Goal: Information Seeking & Learning: Learn about a topic

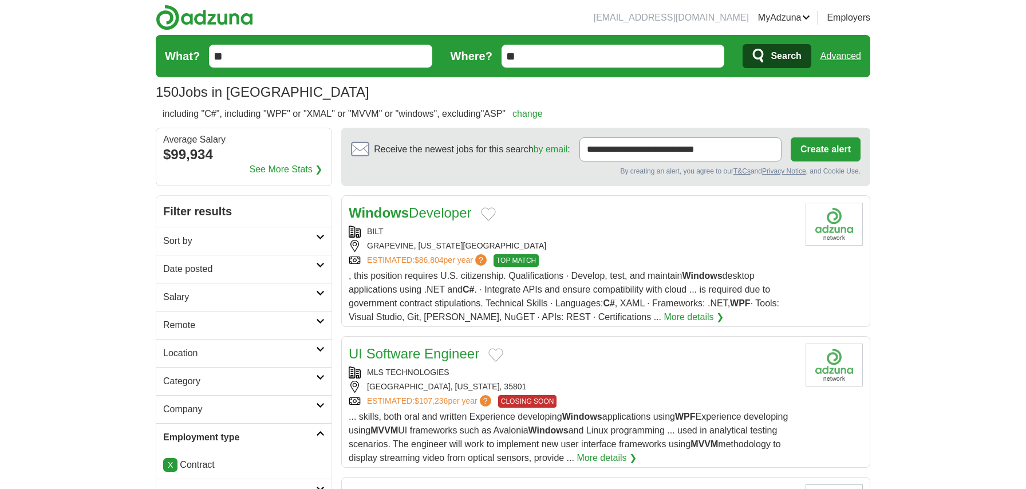
click at [442, 215] on link "Windows Developer" at bounding box center [410, 212] width 123 height 15
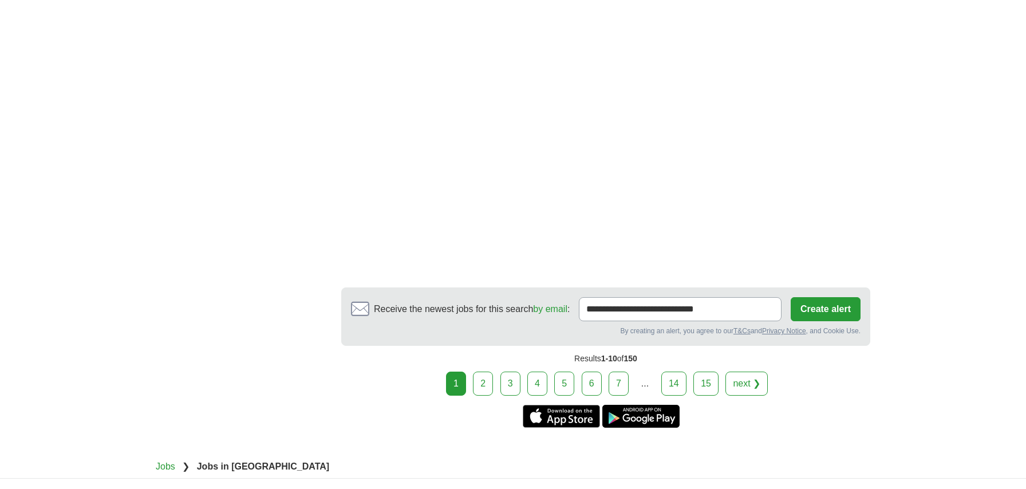
scroll to position [2175, 0]
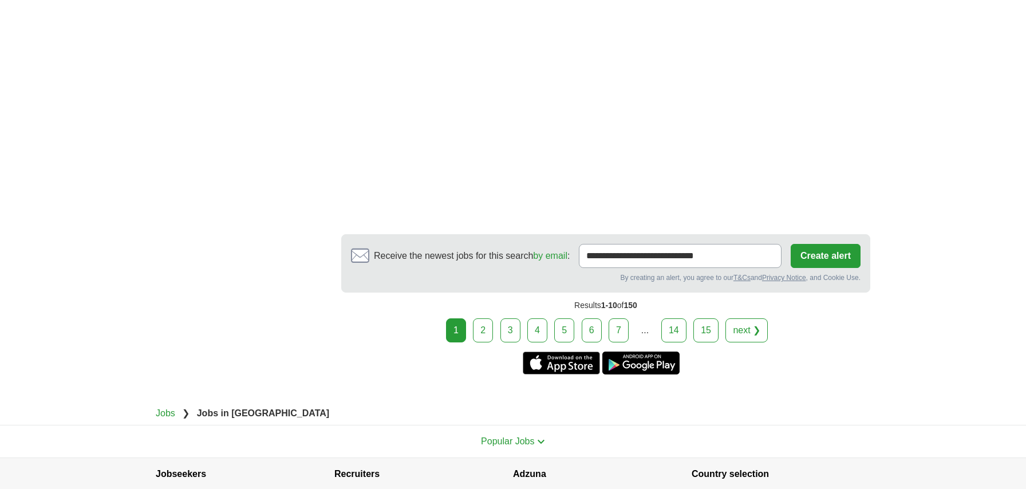
click at [746, 318] on link "next ❯" at bounding box center [746, 330] width 42 height 24
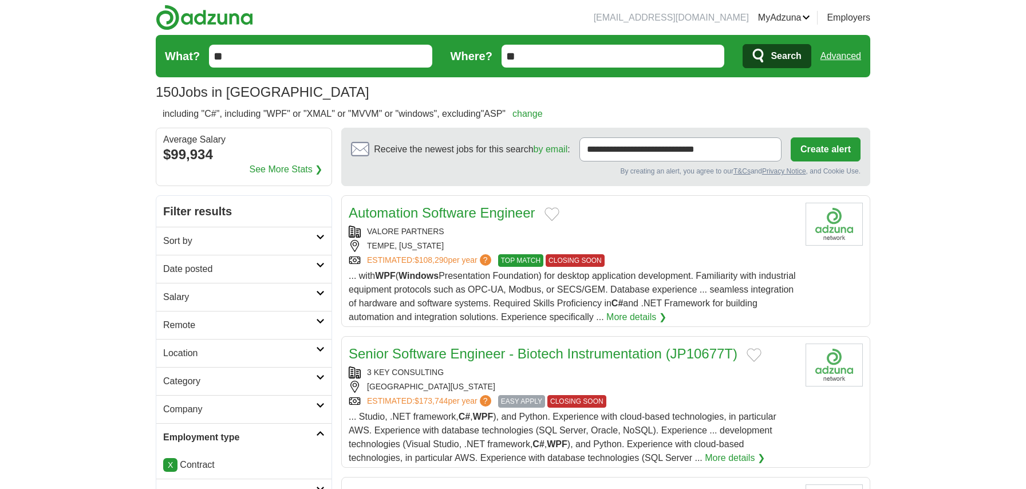
click at [841, 55] on link "Advanced" at bounding box center [840, 56] width 41 height 23
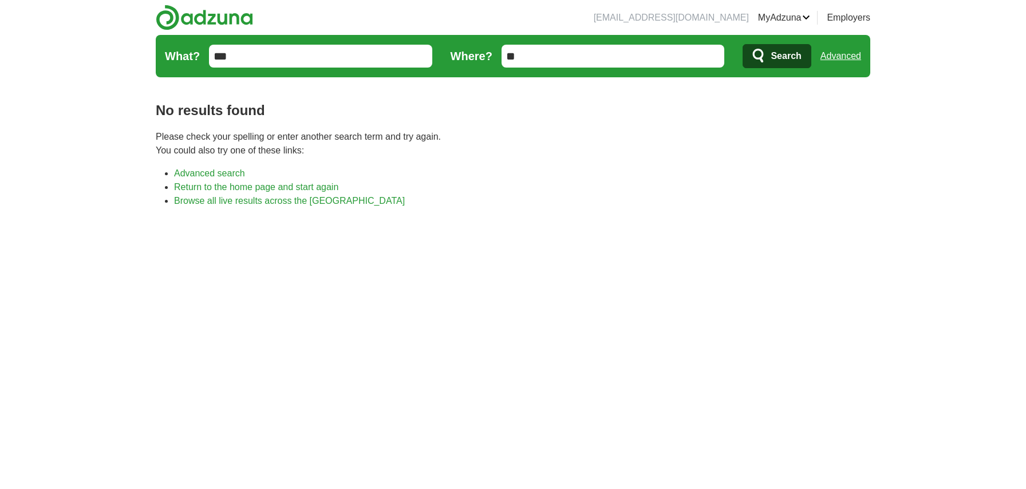
click at [855, 57] on link "Advanced" at bounding box center [840, 56] width 41 height 23
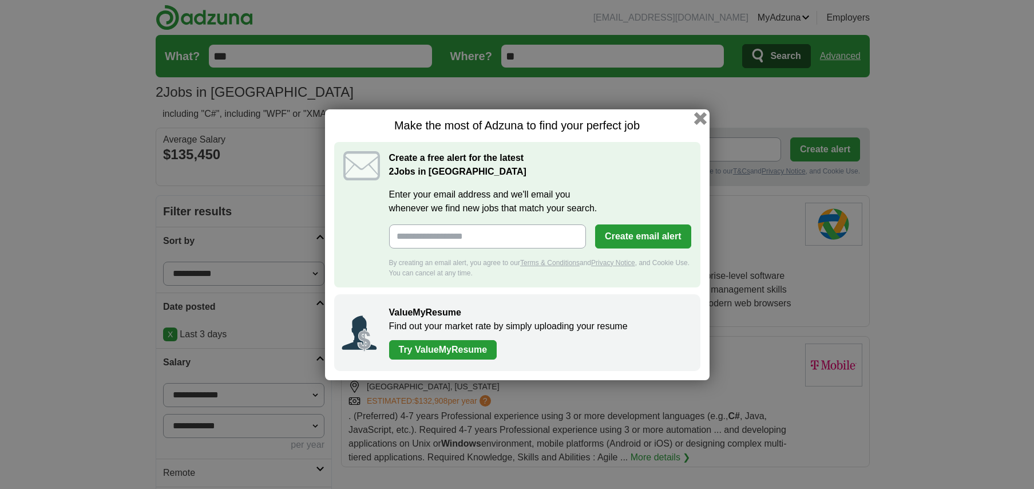
click at [702, 116] on button "button" at bounding box center [700, 118] width 13 height 13
